Goal: Task Accomplishment & Management: Manage account settings

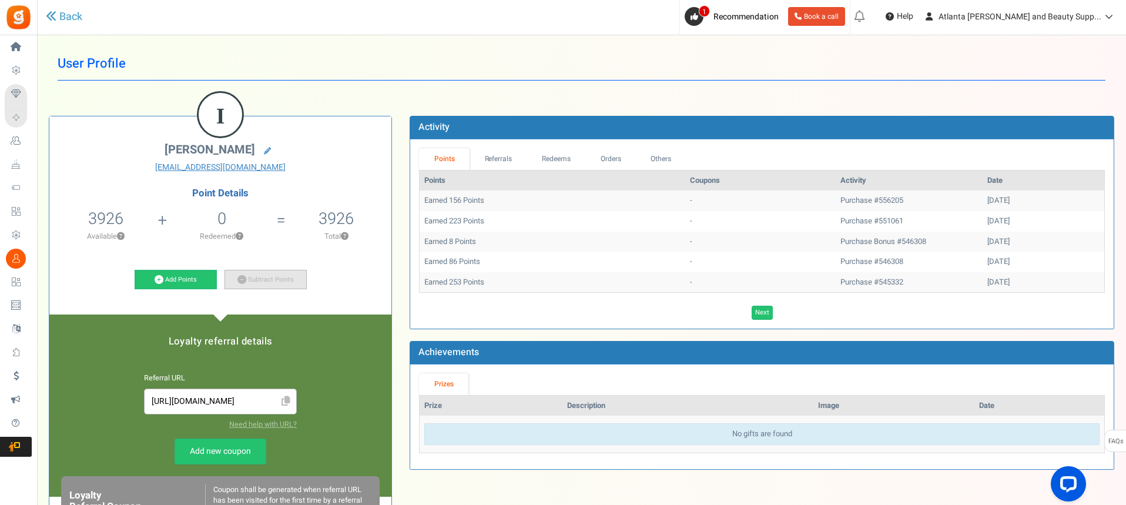
click at [264, 282] on link "Subtract Points" at bounding box center [266, 280] width 82 height 20
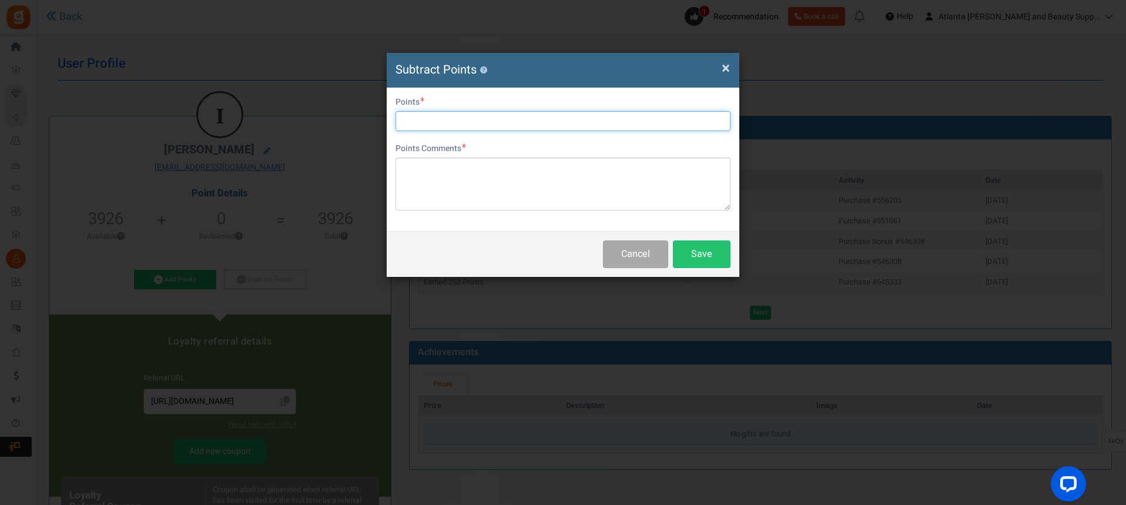
click at [589, 122] on input "text" at bounding box center [563, 121] width 335 height 20
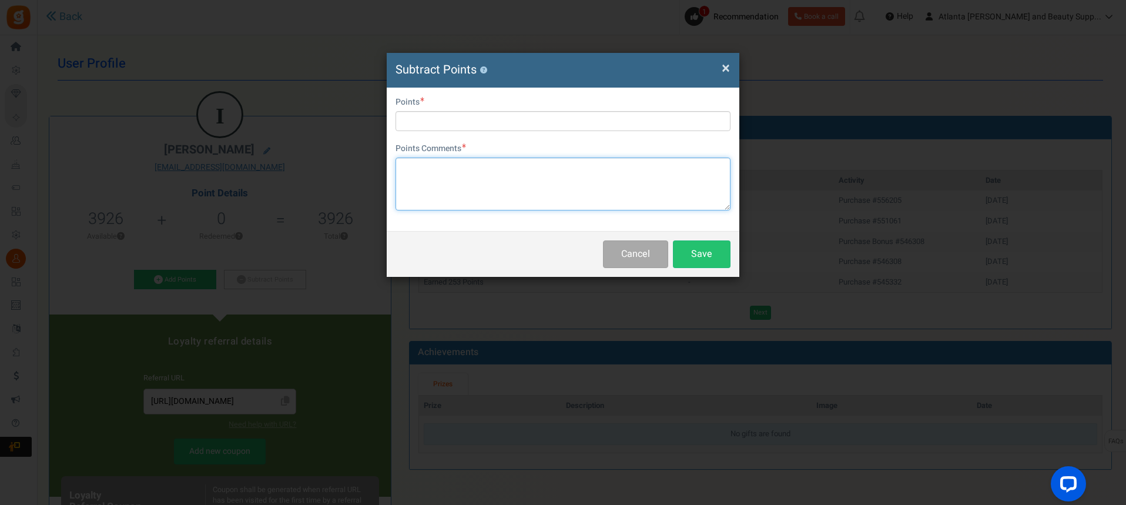
click at [473, 191] on textarea at bounding box center [563, 184] width 335 height 53
type textarea "Points used on order #558075"
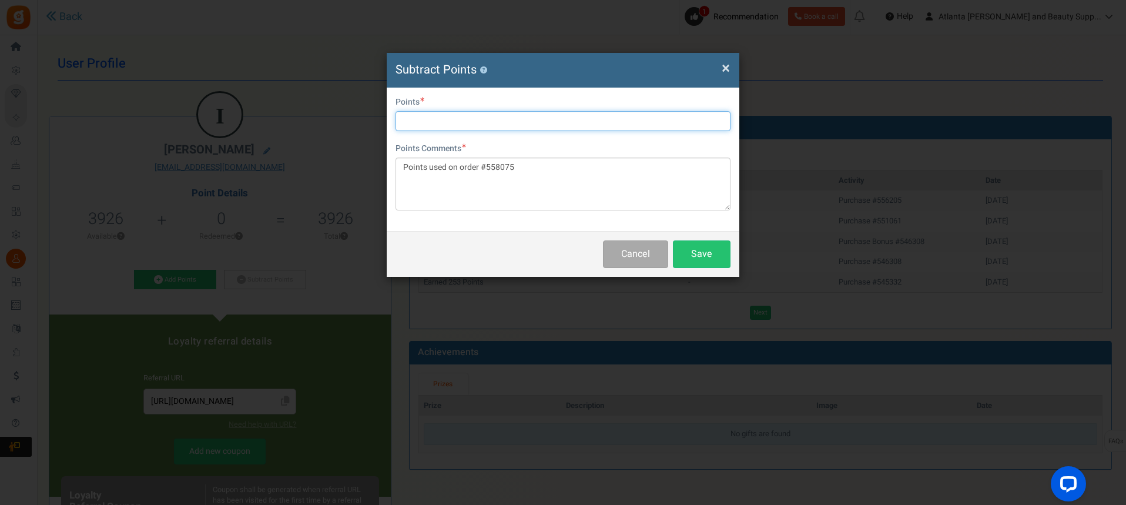
click at [534, 125] on input "text" at bounding box center [563, 121] width 335 height 20
type input "3926"
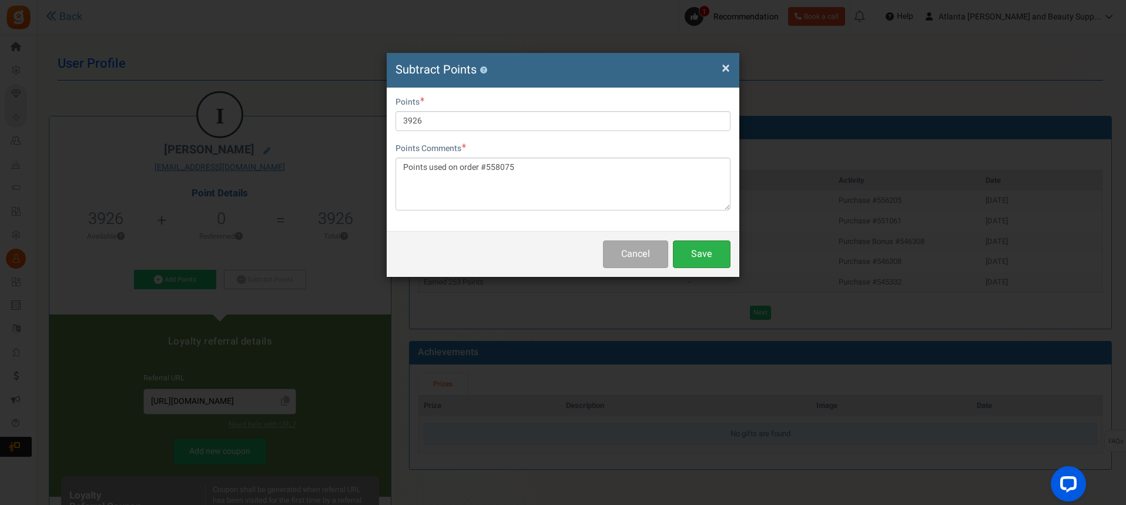
click at [716, 252] on button "Save" at bounding box center [702, 254] width 58 height 28
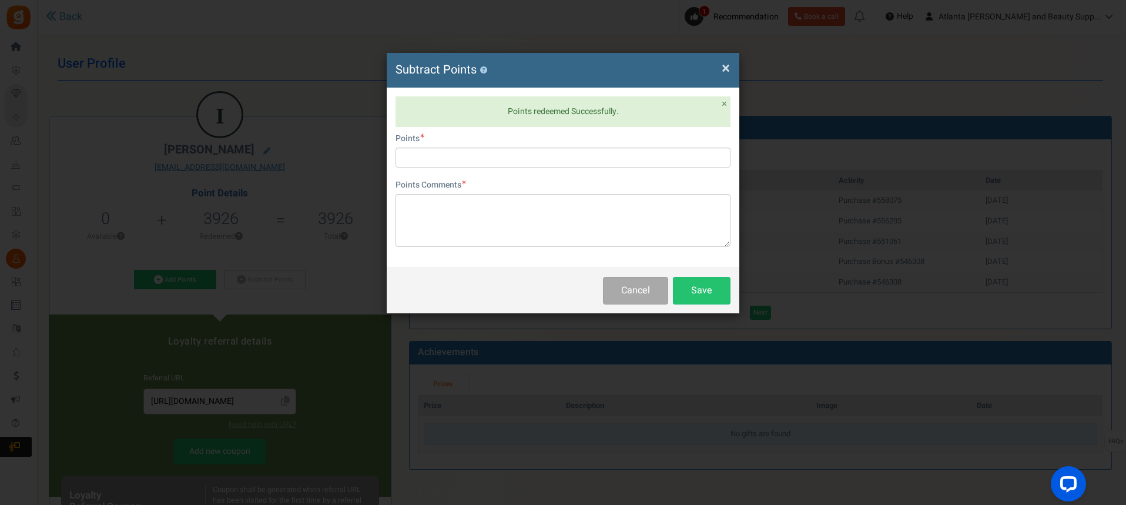
click at [729, 66] on span "×" at bounding box center [726, 68] width 8 height 22
